Goal: Task Accomplishment & Management: Use online tool/utility

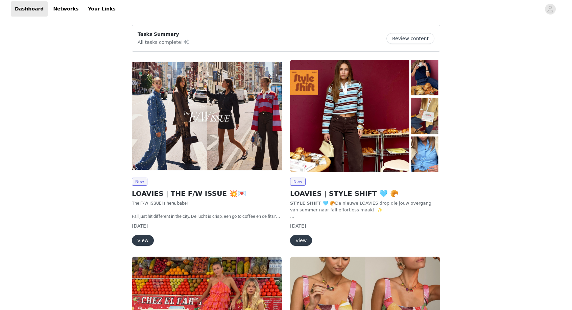
click at [148, 240] on button "View" at bounding box center [143, 240] width 22 height 11
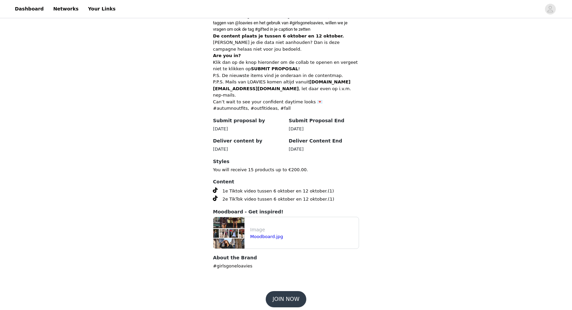
scroll to position [260, 0]
click at [289, 293] on button "JOIN NOW" at bounding box center [286, 300] width 40 height 16
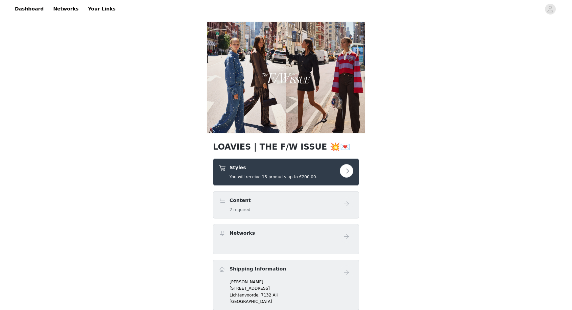
click at [346, 171] on button "button" at bounding box center [347, 171] width 14 height 14
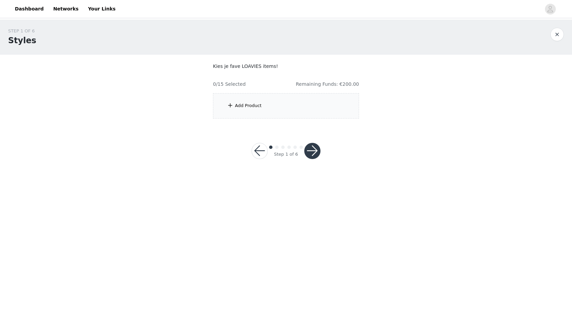
click at [246, 99] on div "Add Product" at bounding box center [286, 105] width 146 height 25
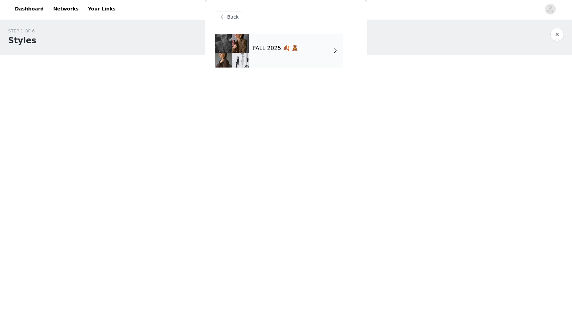
click at [286, 57] on div "FALL 2025 🍂 🧸" at bounding box center [296, 51] width 94 height 34
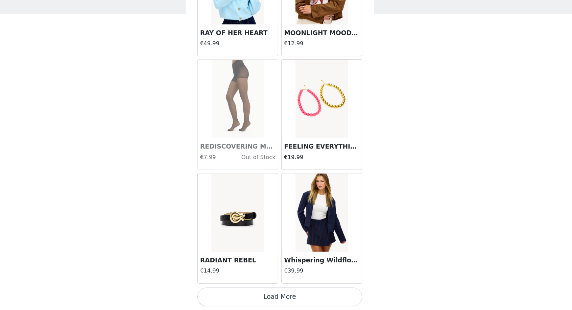
click at [254, 291] on button "Load More" at bounding box center [286, 299] width 142 height 16
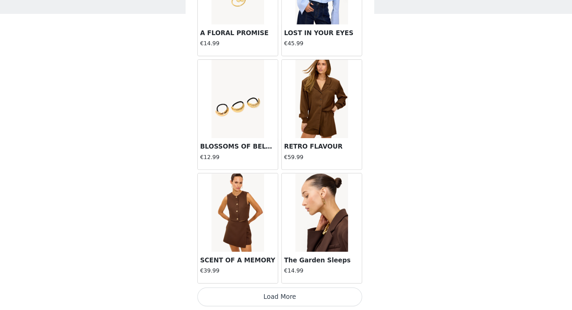
scroll to position [1704, 0]
click at [251, 291] on button "Load More" at bounding box center [286, 299] width 142 height 16
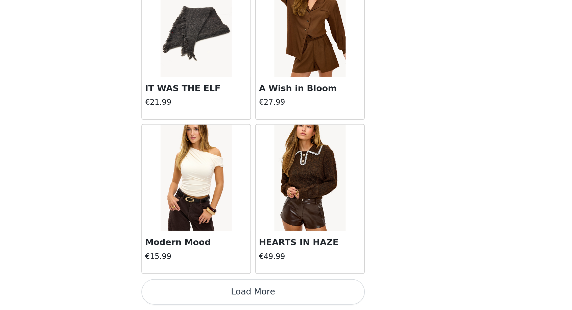
scroll to position [0, 0]
click at [215, 291] on button "Load More" at bounding box center [286, 299] width 142 height 16
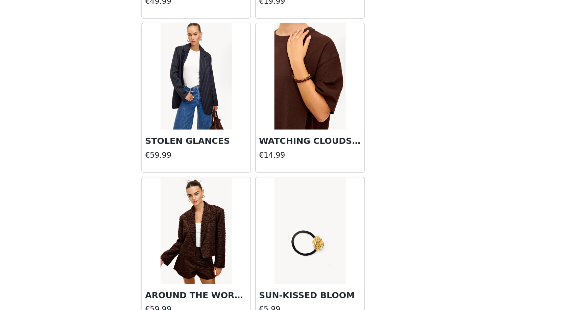
scroll to position [3535, 0]
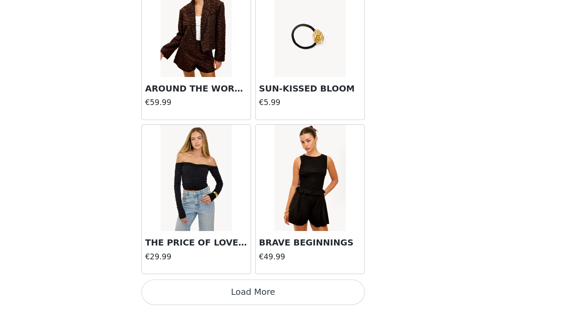
click at [215, 291] on button "Load More" at bounding box center [286, 299] width 142 height 16
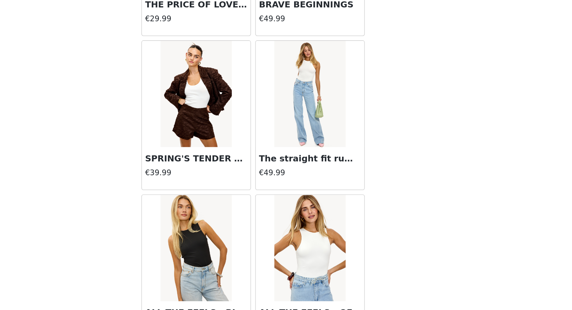
scroll to position [3820, 0]
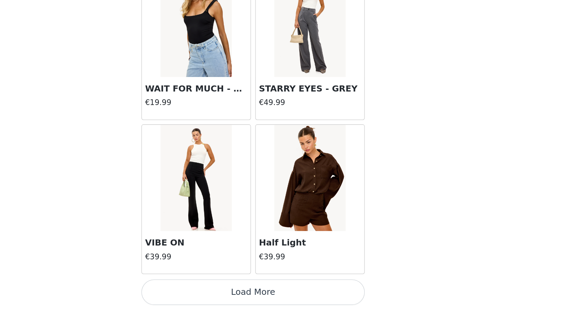
click at [215, 291] on button "Load More" at bounding box center [286, 299] width 142 height 16
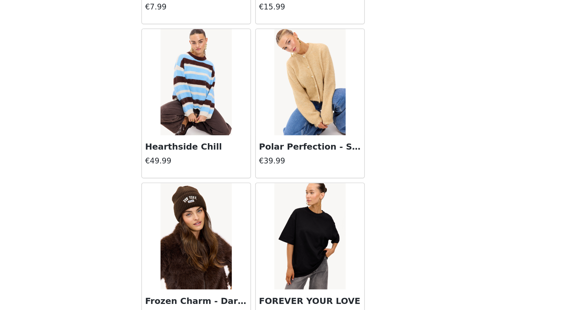
scroll to position [5490, 0]
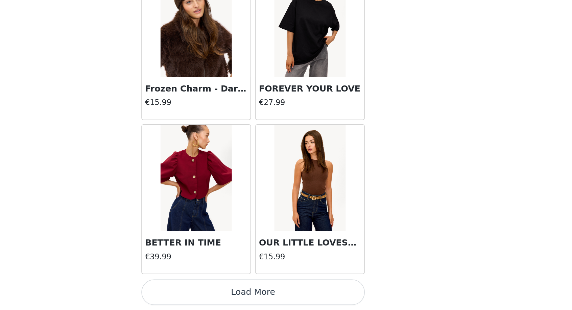
click at [215, 291] on button "Load More" at bounding box center [286, 299] width 142 height 16
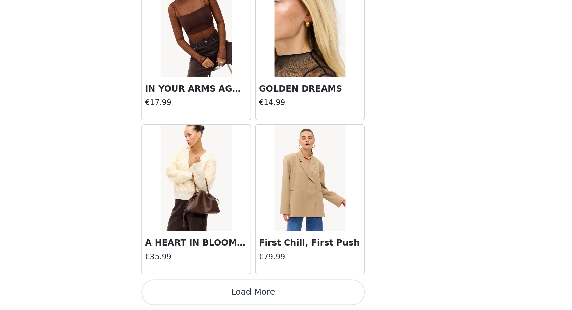
scroll to position [6606, 0]
click at [215, 291] on button "Load More" at bounding box center [286, 299] width 142 height 16
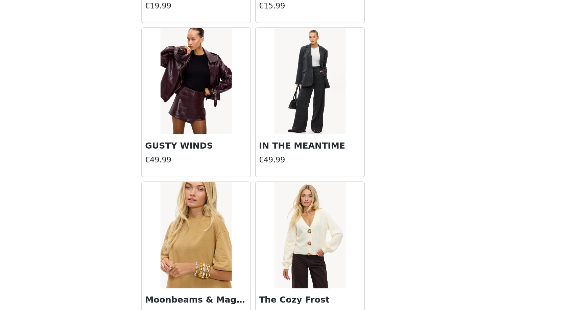
scroll to position [7352, 0]
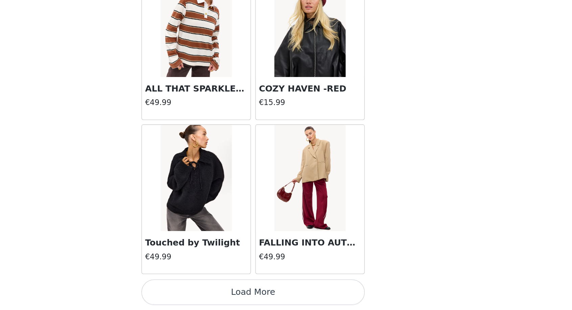
click at [215, 291] on button "Load More" at bounding box center [286, 299] width 142 height 16
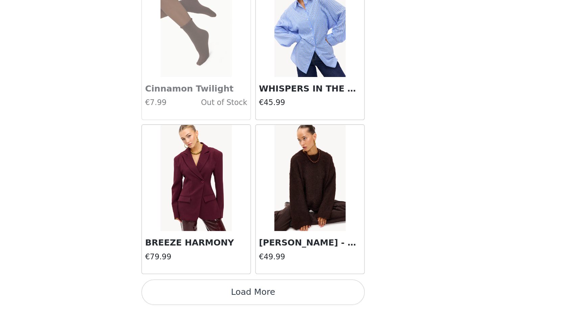
scroll to position [8566, 0]
click at [215, 291] on button "Load More" at bounding box center [286, 299] width 142 height 16
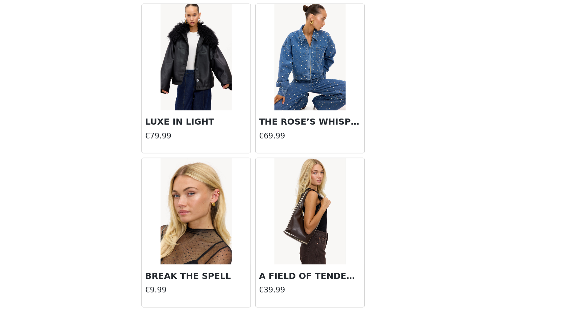
scroll to position [9427, 0]
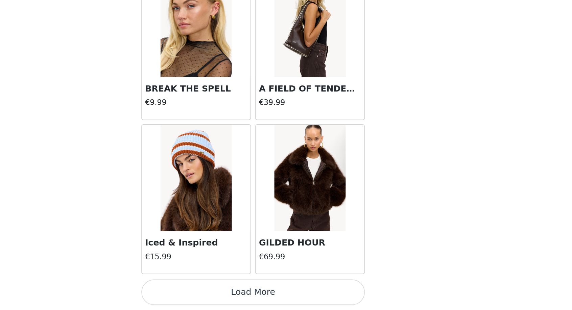
click at [215, 291] on button "Load More" at bounding box center [286, 299] width 142 height 16
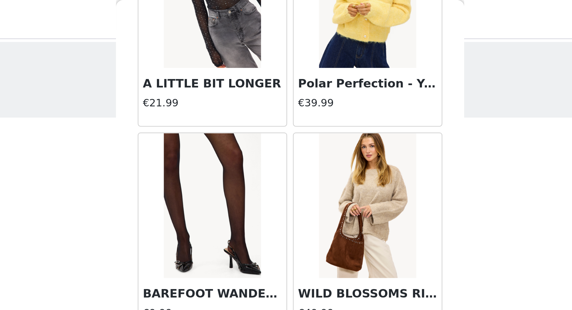
scroll to position [217, 0]
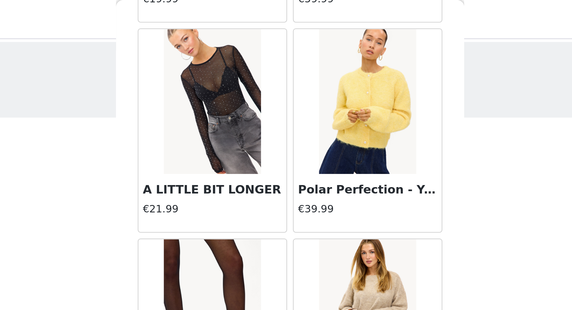
click at [299, 52] on img at bounding box center [321, 48] width 45 height 68
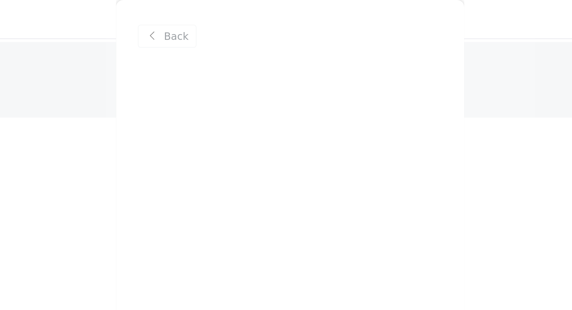
scroll to position [0, 0]
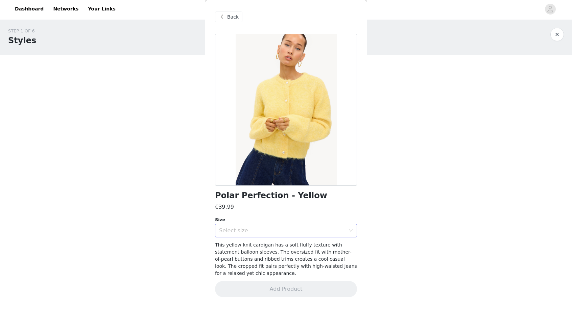
click at [299, 227] on div "Select size" at bounding box center [282, 230] width 126 height 7
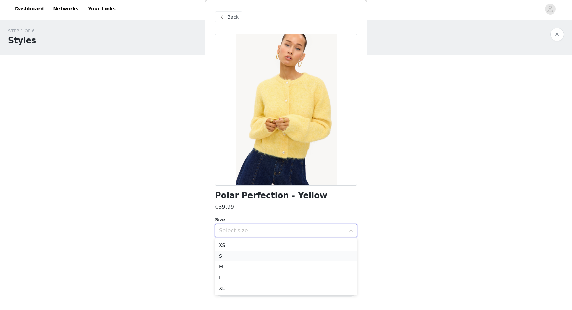
click at [263, 257] on li "S" at bounding box center [286, 256] width 142 height 11
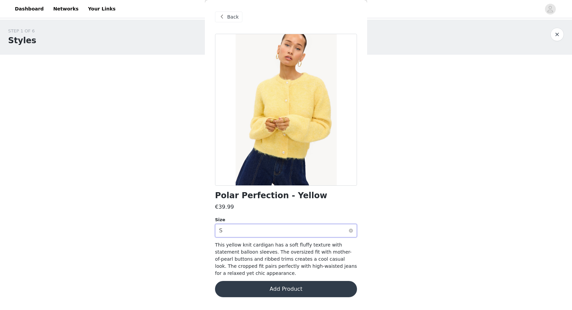
click at [268, 230] on div "Select size S" at bounding box center [283, 230] width 129 height 13
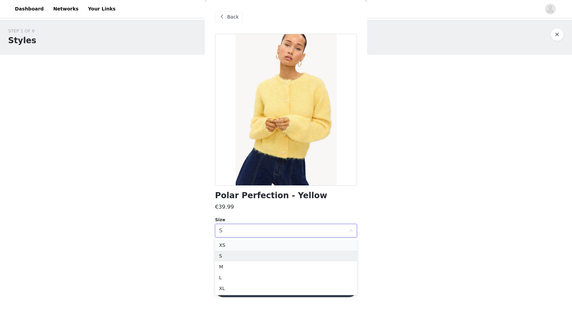
click at [264, 249] on li "XS" at bounding box center [286, 245] width 142 height 11
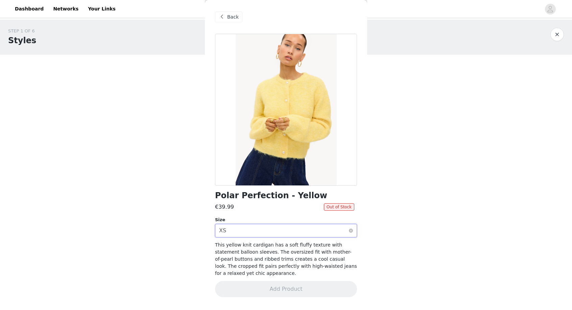
click at [264, 235] on div "Select size XS" at bounding box center [283, 230] width 129 height 13
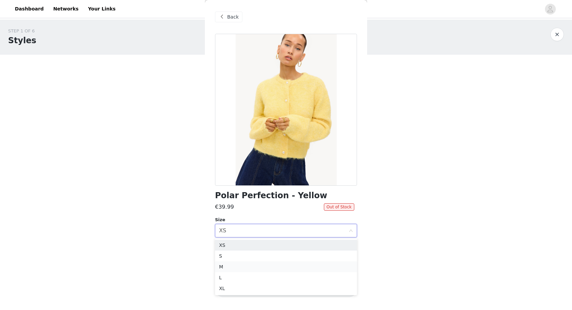
click at [253, 268] on li "M" at bounding box center [286, 267] width 142 height 11
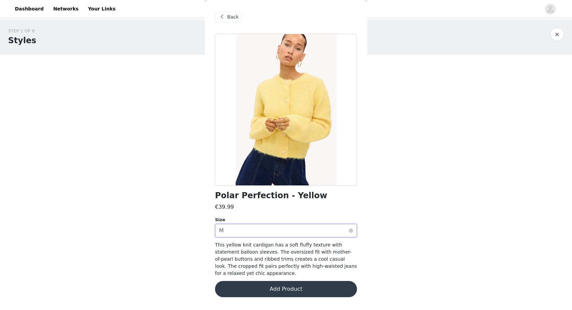
click at [277, 227] on div "Select size M" at bounding box center [283, 230] width 129 height 13
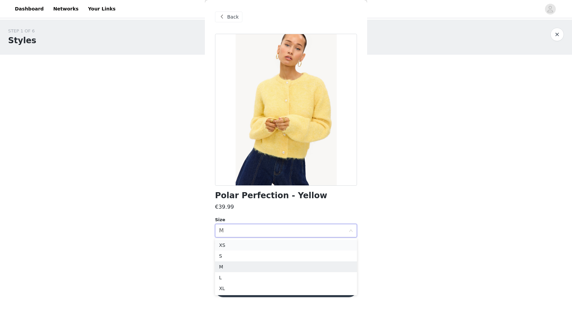
click at [264, 247] on li "XS" at bounding box center [286, 245] width 142 height 11
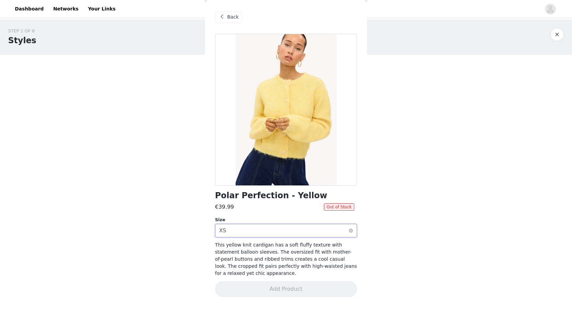
click at [263, 232] on div "Select size XS" at bounding box center [283, 230] width 129 height 13
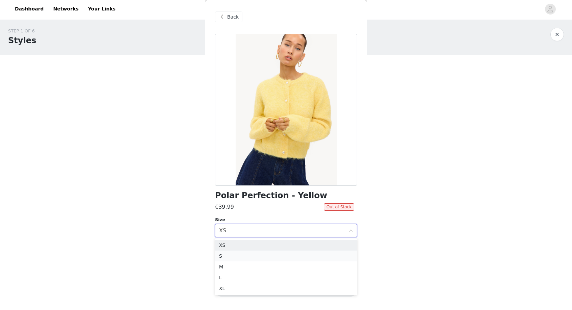
click at [255, 258] on li "S" at bounding box center [286, 256] width 142 height 11
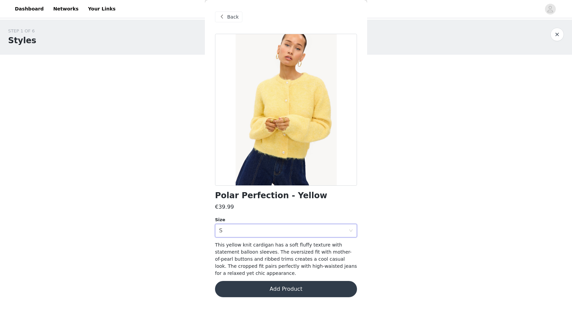
click at [266, 284] on button "Add Product" at bounding box center [286, 289] width 142 height 16
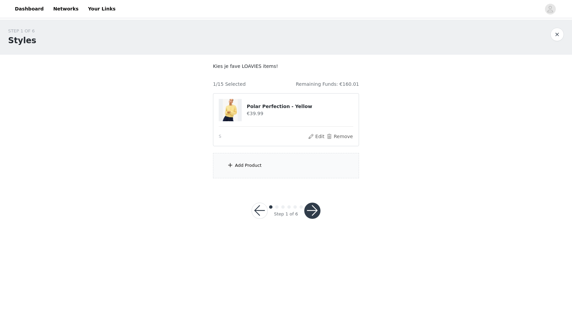
click at [238, 166] on div "Add Product" at bounding box center [248, 165] width 27 height 7
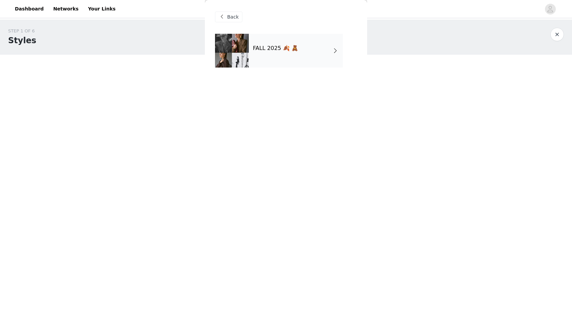
click at [317, 54] on div "FALL 2025 🍂 🧸" at bounding box center [296, 51] width 94 height 34
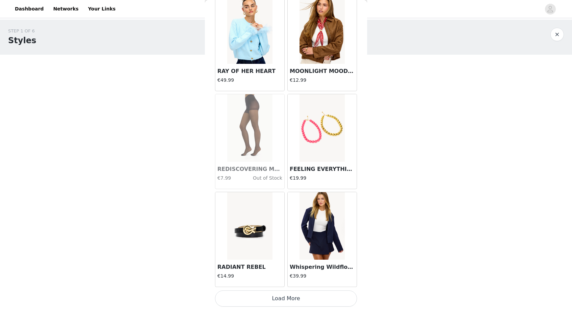
click at [278, 293] on button "Load More" at bounding box center [286, 299] width 142 height 16
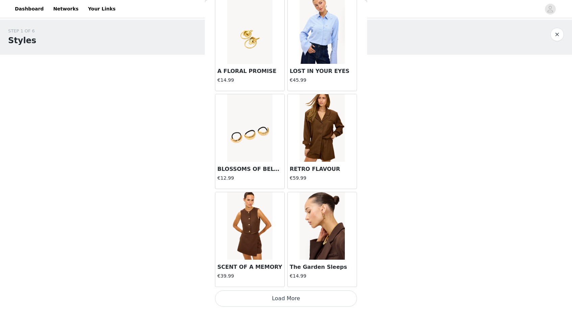
click at [283, 298] on button "Load More" at bounding box center [286, 299] width 142 height 16
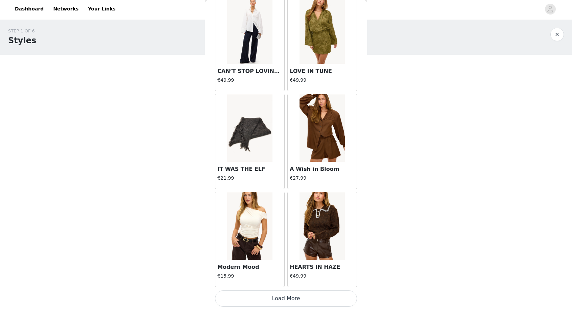
click at [283, 300] on button "Load More" at bounding box center [286, 299] width 142 height 16
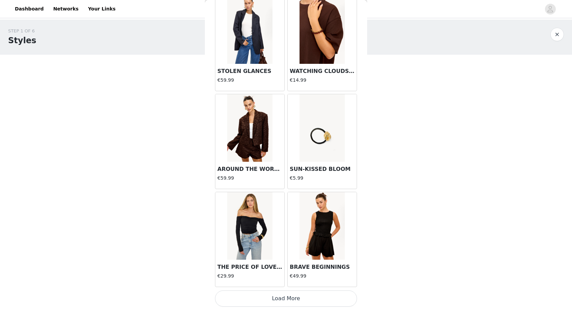
click at [283, 296] on button "Load More" at bounding box center [286, 299] width 142 height 16
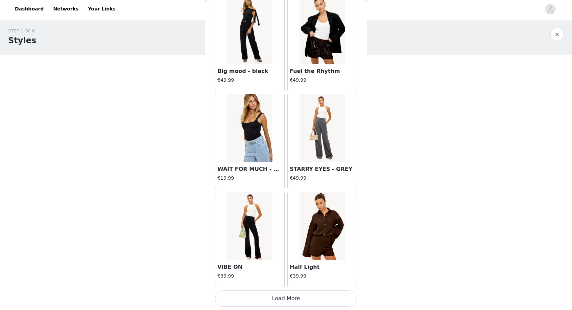
click at [283, 296] on button "Load More" at bounding box center [286, 299] width 142 height 16
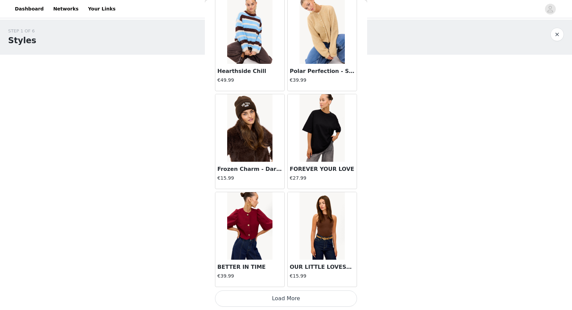
click at [285, 297] on button "Load More" at bounding box center [286, 299] width 142 height 16
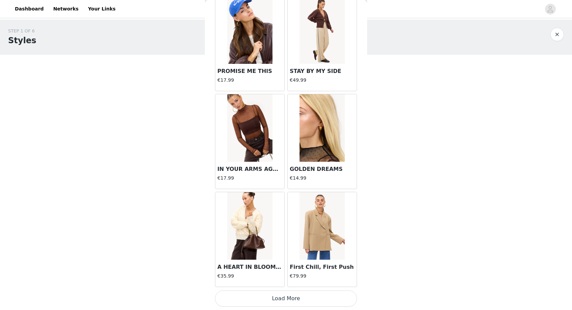
scroll to position [0, 0]
click at [311, 266] on h3 "First Chill, First Push" at bounding box center [322, 267] width 65 height 8
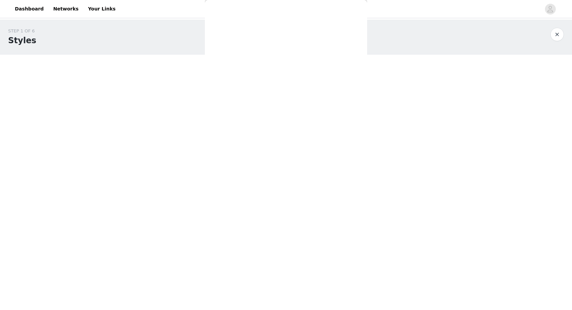
scroll to position [2, 0]
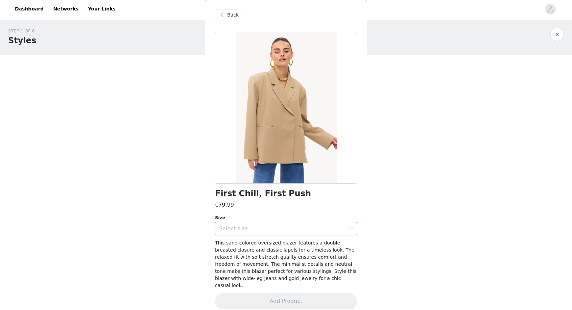
click at [267, 226] on div "Select size" at bounding box center [282, 228] width 126 height 7
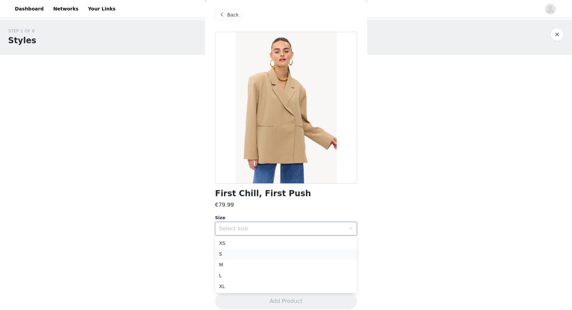
click at [247, 254] on li "S" at bounding box center [286, 254] width 142 height 11
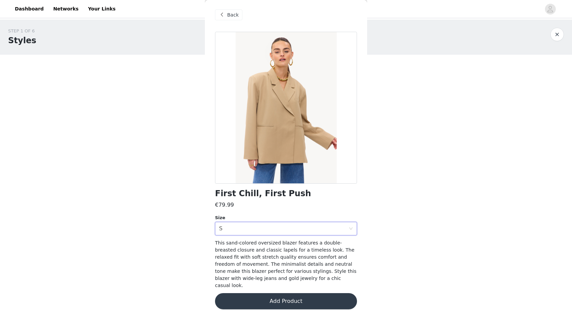
click at [253, 236] on div "First Chill, First Push €79.99 Size Select size S This sand-colored oversized b…" at bounding box center [286, 175] width 142 height 286
click at [248, 231] on div "Select size S" at bounding box center [283, 228] width 129 height 13
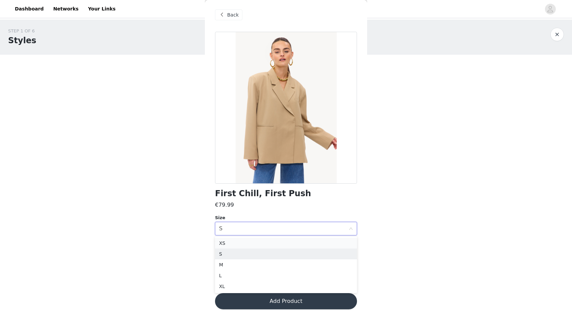
click at [243, 247] on li "XS" at bounding box center [286, 243] width 142 height 11
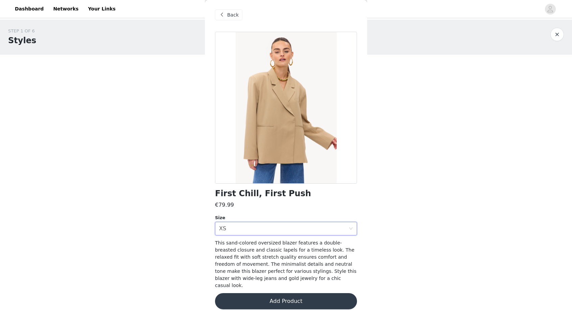
click at [252, 293] on button "Add Product" at bounding box center [286, 301] width 142 height 16
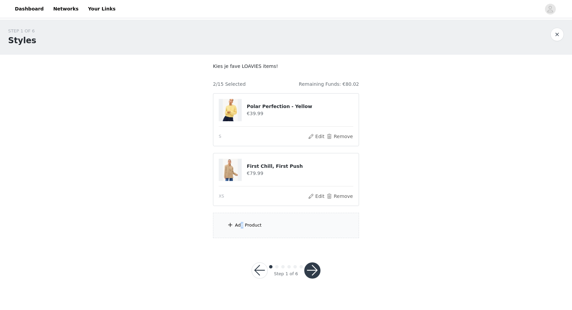
click at [242, 226] on div "Add Product" at bounding box center [248, 225] width 27 height 7
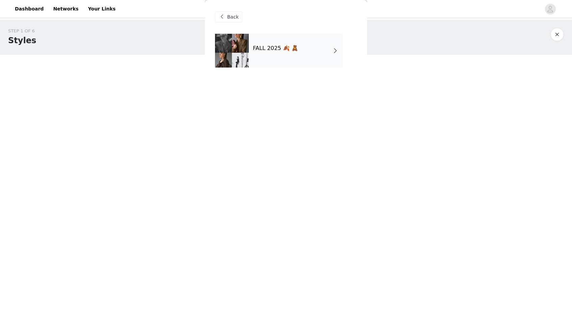
click at [292, 41] on div "FALL 2025 🍂 🧸" at bounding box center [296, 51] width 94 height 34
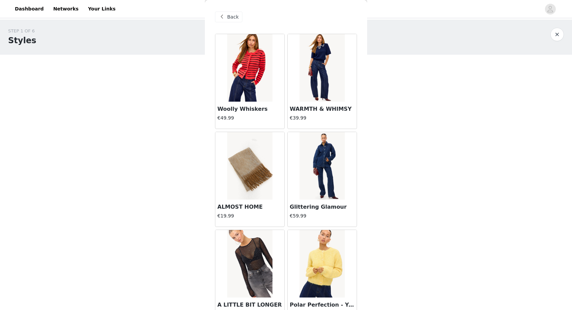
click at [238, 21] on div "Back" at bounding box center [228, 16] width 27 height 11
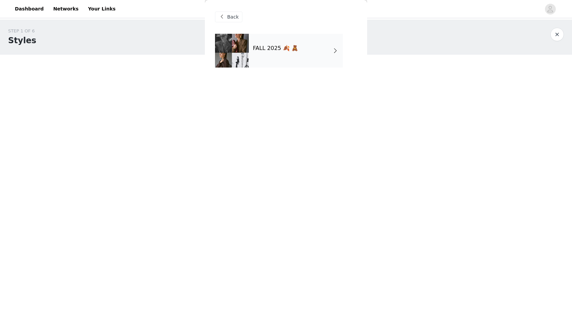
click at [233, 17] on span "Back" at bounding box center [232, 17] width 11 height 7
